Goal: Information Seeking & Learning: Learn about a topic

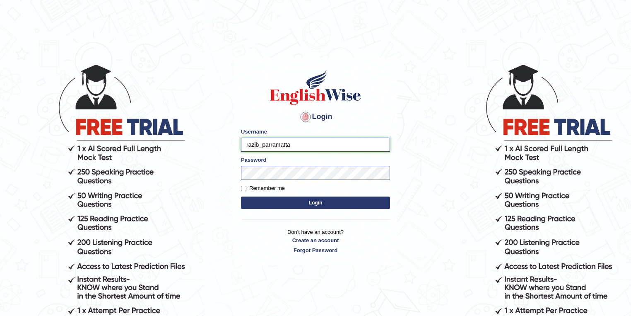
drag, startPoint x: 259, startPoint y: 145, endPoint x: 237, endPoint y: 145, distance: 21.5
click at [237, 145] on div "Login Please fix the following errors: Username razib_parramatta Password Remem…" at bounding box center [315, 162] width 163 height 208
type input "asena_parramatta"
click at [306, 202] on button "Login" at bounding box center [315, 202] width 149 height 12
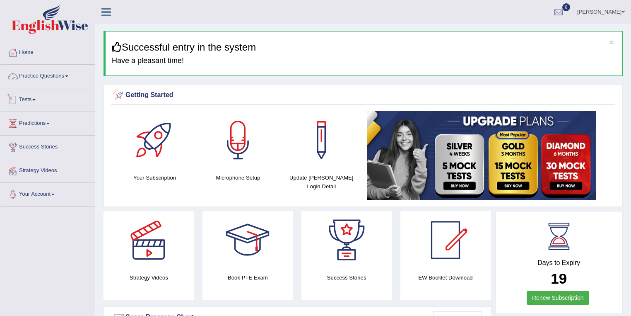
click at [46, 75] on link "Practice Questions" at bounding box center [47, 75] width 94 height 21
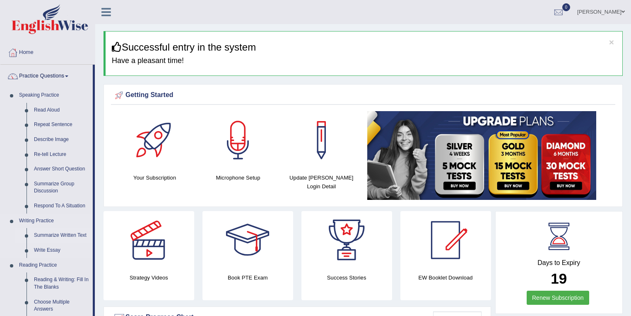
click at [53, 232] on link "Summarize Written Text" at bounding box center [61, 235] width 63 height 15
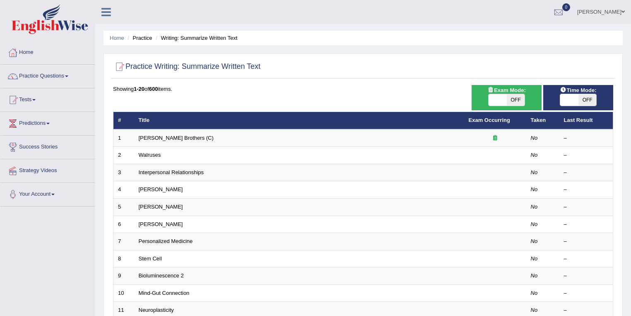
click at [512, 103] on span "OFF" at bounding box center [516, 100] width 18 height 12
checkbox input "true"
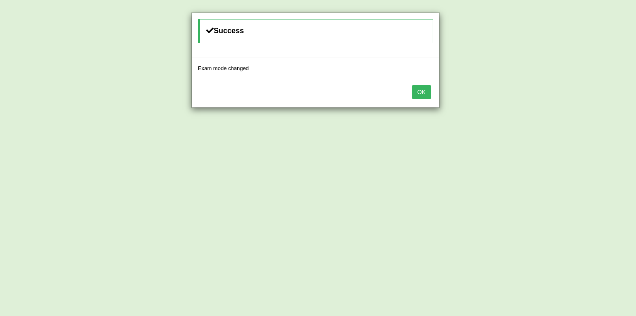
click at [420, 90] on button "OK" at bounding box center [421, 92] width 19 height 14
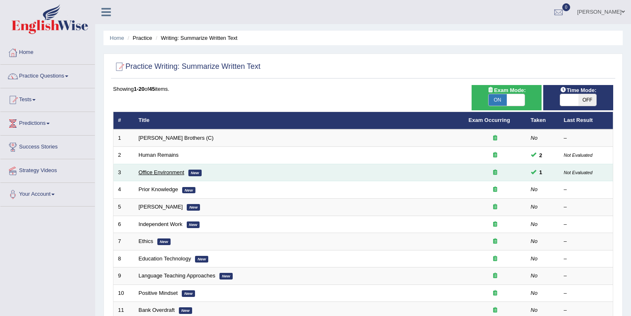
click at [170, 172] on link "Office Environment" at bounding box center [162, 172] width 46 height 6
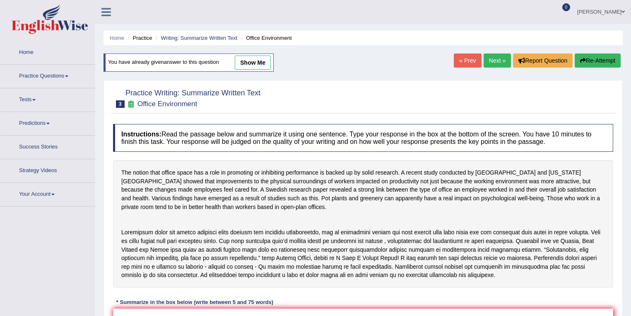
click at [255, 58] on link "show me" at bounding box center [253, 63] width 36 height 14
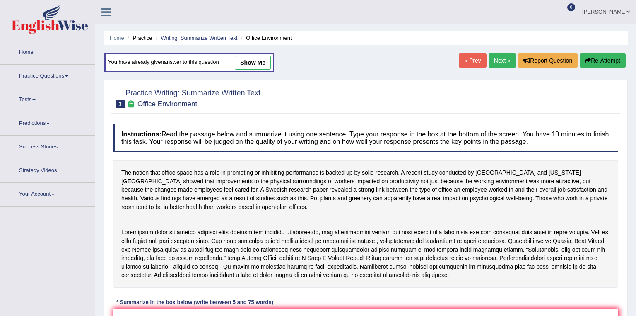
type textarea "Office space has a role in promoting performance backed up by solid research, a…"
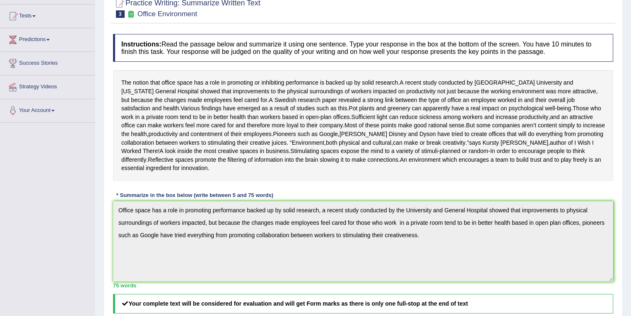
scroll to position [41, 0]
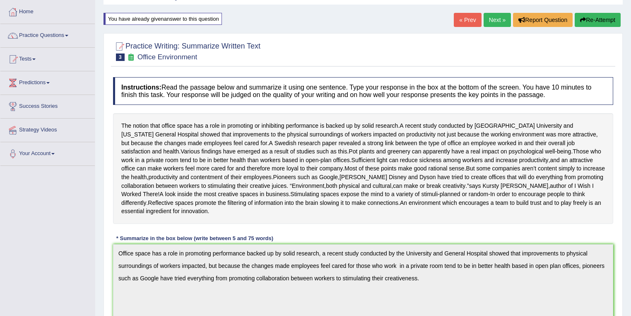
click at [496, 18] on link "Next »" at bounding box center [497, 20] width 27 height 14
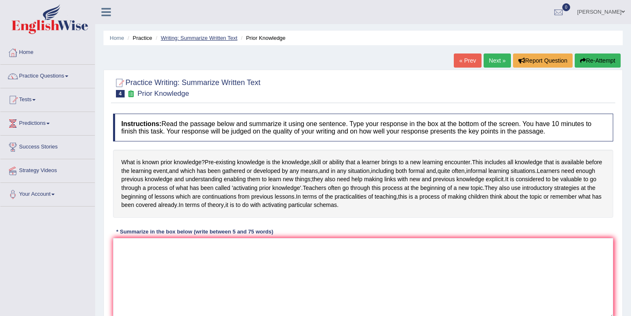
click at [192, 40] on link "Writing: Summarize Written Text" at bounding box center [199, 38] width 77 height 6
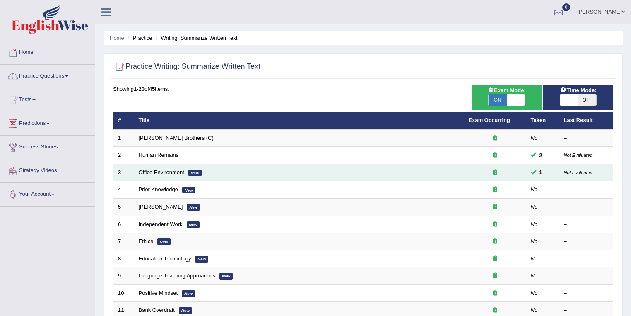
click at [174, 169] on link "Office Environment" at bounding box center [162, 172] width 46 height 6
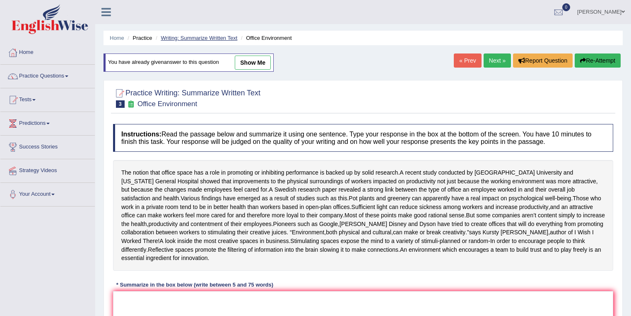
click at [198, 36] on link "Writing: Summarize Written Text" at bounding box center [199, 38] width 77 height 6
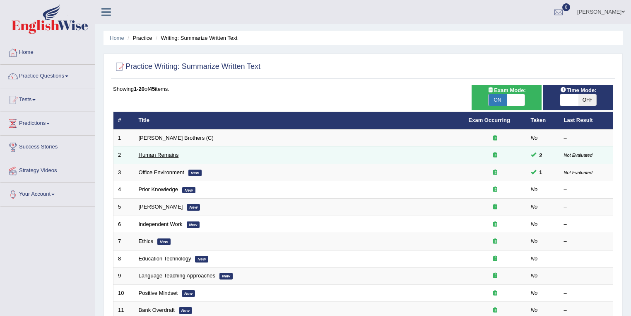
click at [166, 155] on link "Human Remains" at bounding box center [159, 155] width 40 height 6
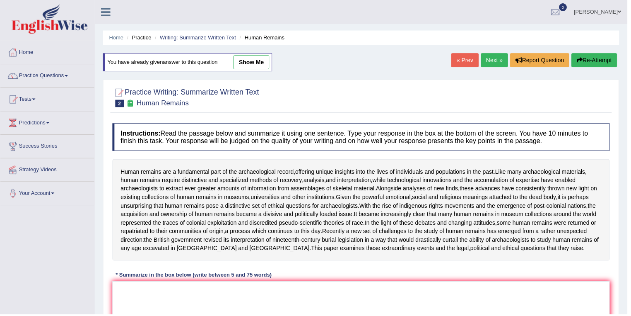
click at [256, 56] on link "show me" at bounding box center [253, 63] width 36 height 14
type textarea "Human remains are a fundamental part of the archeological record, while technol…"
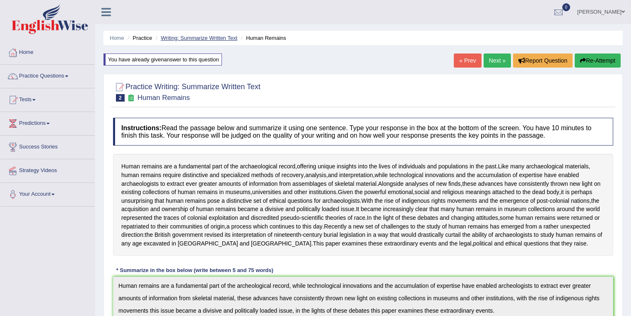
click at [194, 38] on link "Writing: Summarize Written Text" at bounding box center [199, 38] width 77 height 6
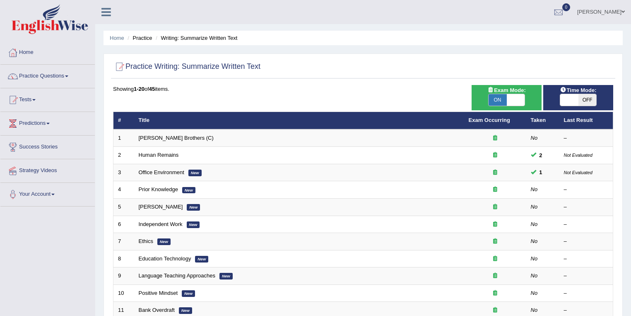
click at [608, 17] on link "[PERSON_NAME]" at bounding box center [601, 11] width 60 height 22
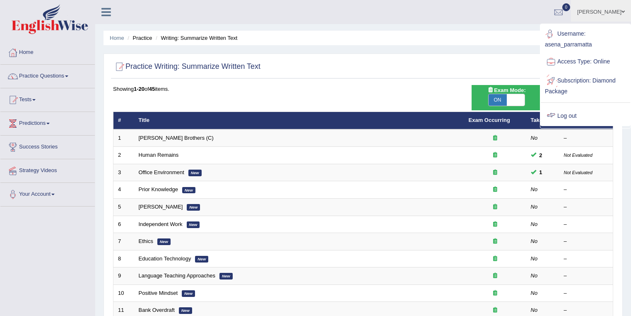
click at [571, 117] on link "Log out" at bounding box center [585, 115] width 89 height 19
